Goal: Register for event/course

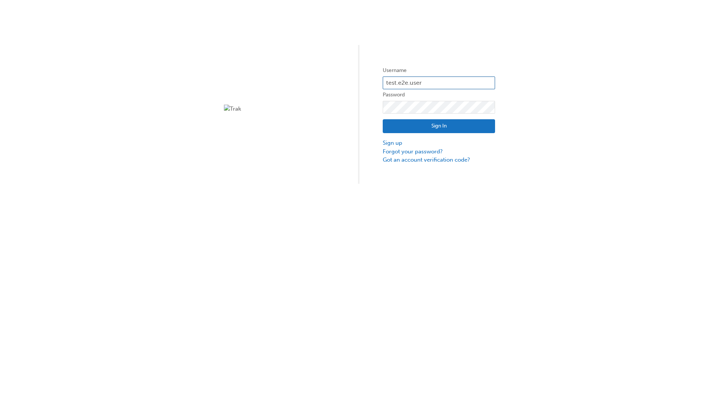
type input "test.e2e.user14"
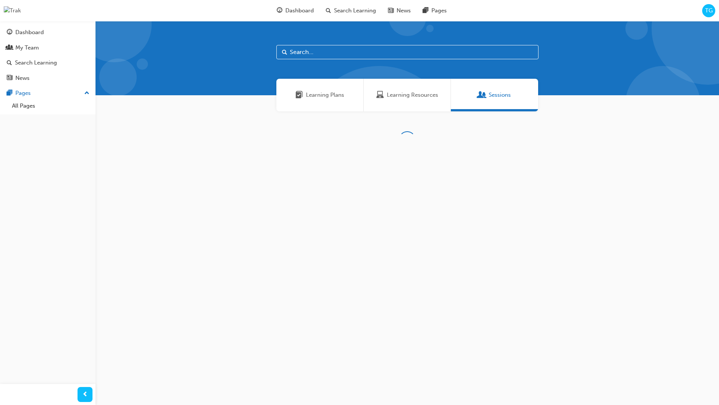
scroll to position [24, 0]
